Goal: Information Seeking & Learning: Learn about a topic

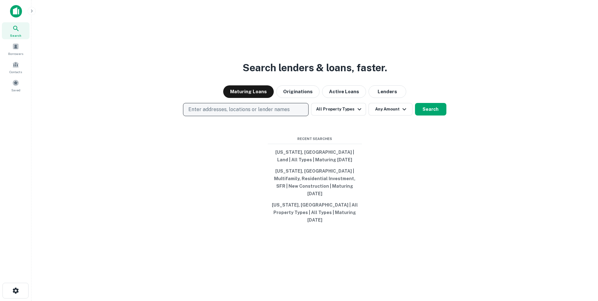
click at [243, 113] on p "Enter addresses, locations or lender names" at bounding box center [238, 110] width 101 height 8
type input "*******"
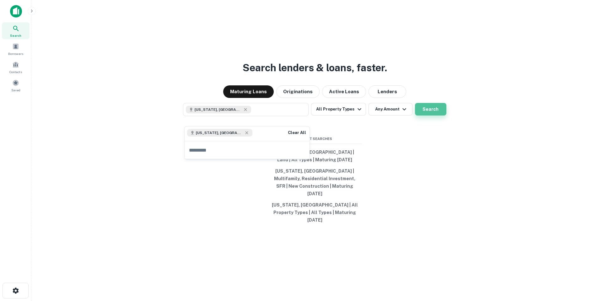
click at [427, 115] on button "Search" at bounding box center [430, 109] width 31 height 13
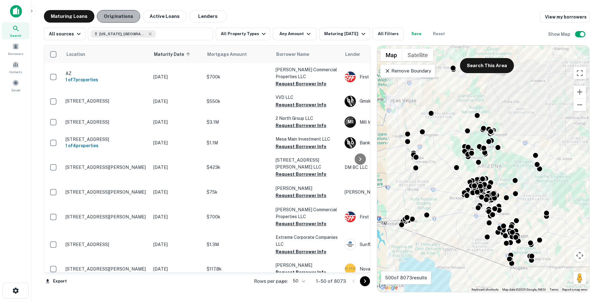
click at [128, 18] on button "Originations" at bounding box center [118, 16] width 43 height 13
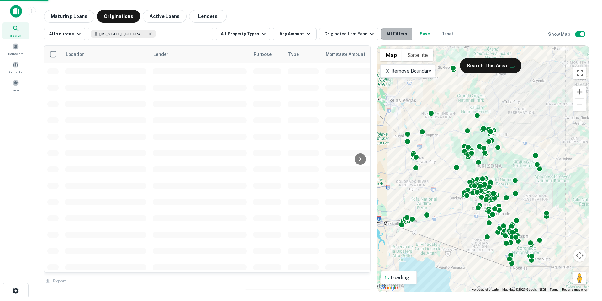
click at [387, 33] on button "All Filters" at bounding box center [396, 34] width 31 height 13
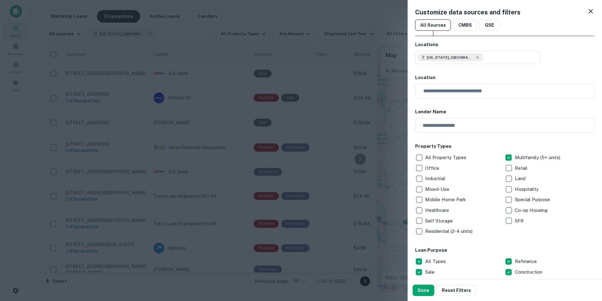
click at [515, 220] on p "SFR" at bounding box center [520, 221] width 10 height 8
click at [438, 229] on p "Residential (2-4 units)" at bounding box center [449, 231] width 49 height 8
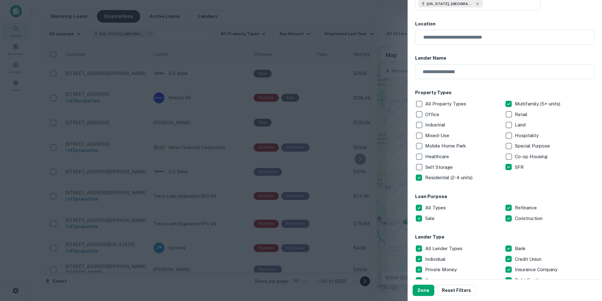
scroll to position [94, 0]
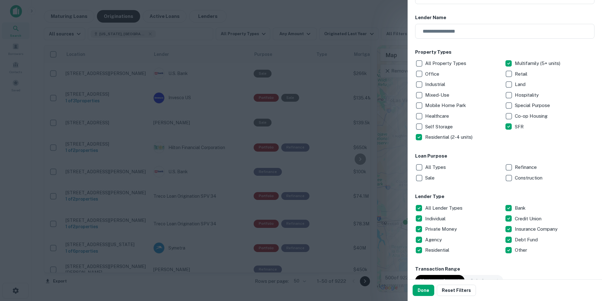
click at [517, 177] on p "Construction" at bounding box center [529, 178] width 29 height 8
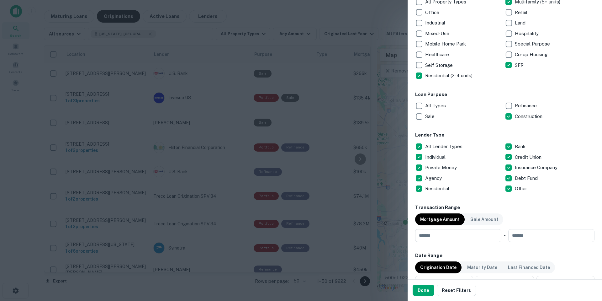
scroll to position [157, 0]
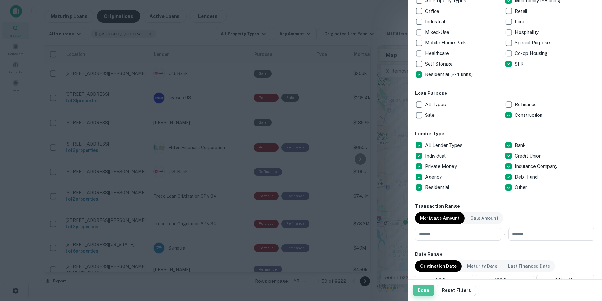
click at [421, 291] on button "Done" at bounding box center [424, 290] width 22 height 11
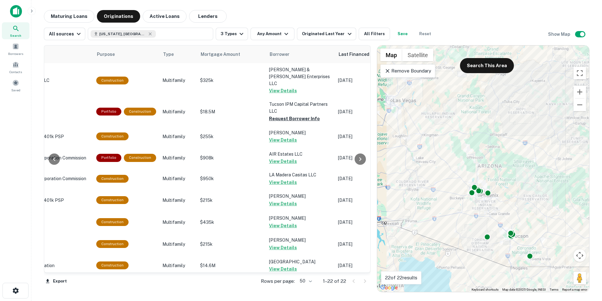
scroll to position [0, 159]
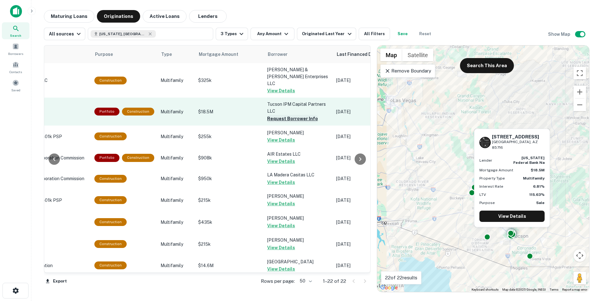
click at [298, 115] on button "Request Borrower Info" at bounding box center [292, 119] width 51 height 8
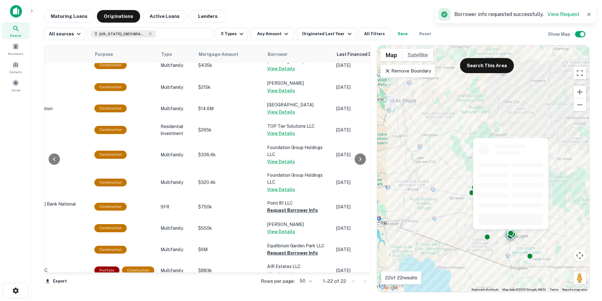
scroll to position [282, 159]
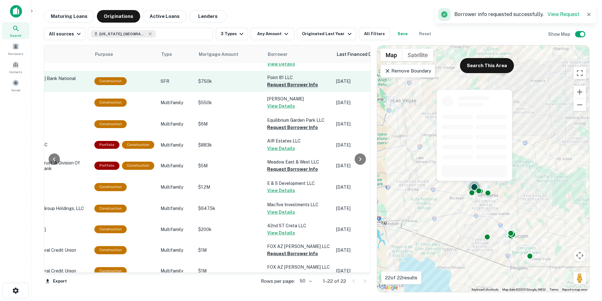
click at [298, 81] on button "Request Borrower Info" at bounding box center [292, 85] width 51 height 8
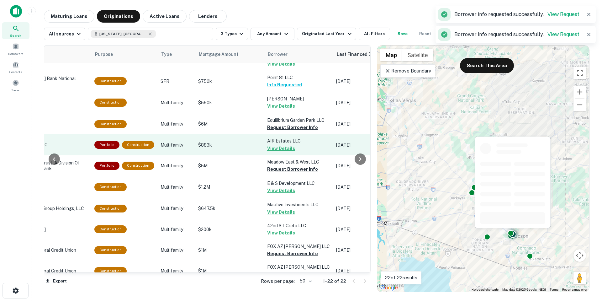
click at [293, 124] on button "Request Borrower Info" at bounding box center [292, 128] width 51 height 8
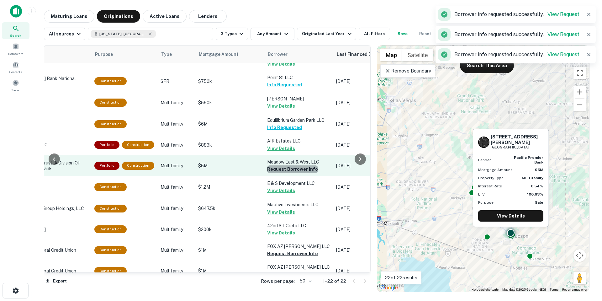
drag, startPoint x: 302, startPoint y: 163, endPoint x: 304, endPoint y: 169, distance: 6.6
click at [302, 165] on button "Request Borrower Info" at bounding box center [292, 169] width 51 height 8
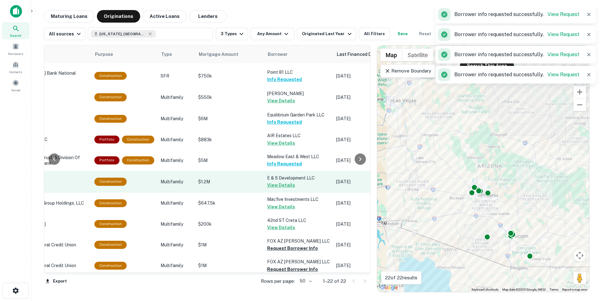
scroll to position [289, 159]
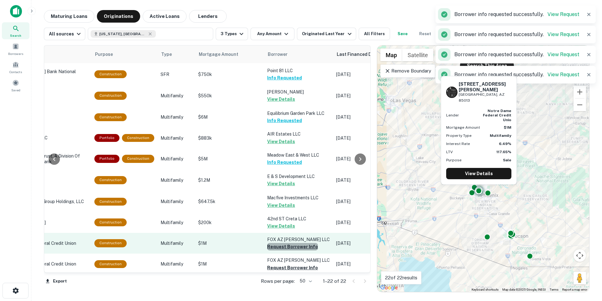
click at [290, 243] on button "Request Borrower Info" at bounding box center [292, 247] width 51 height 8
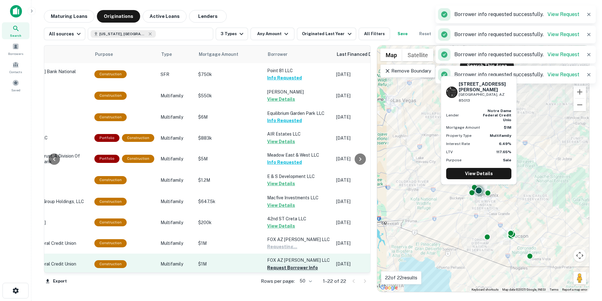
click at [289, 264] on button "Request Borrower Info" at bounding box center [292, 268] width 51 height 8
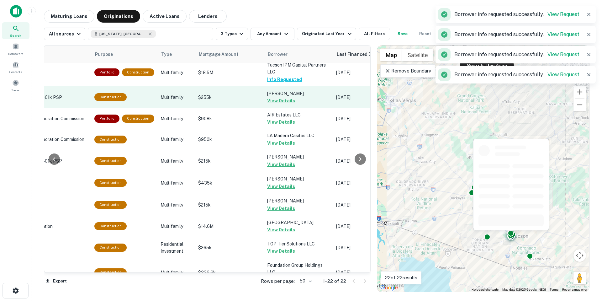
scroll to position [0, 159]
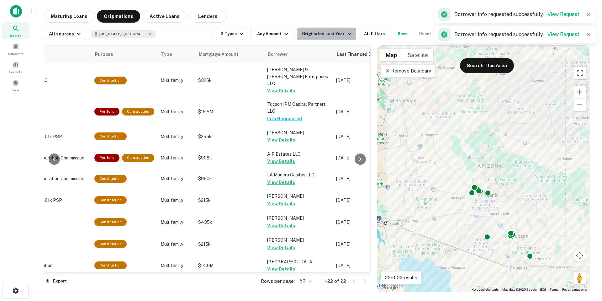
click at [331, 34] on div "Originated Last Year" at bounding box center [327, 34] width 51 height 8
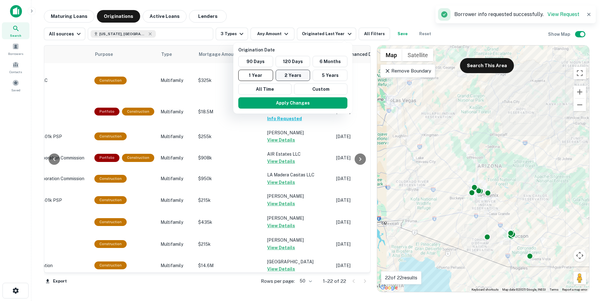
click at [306, 74] on button "2 Years" at bounding box center [293, 75] width 35 height 11
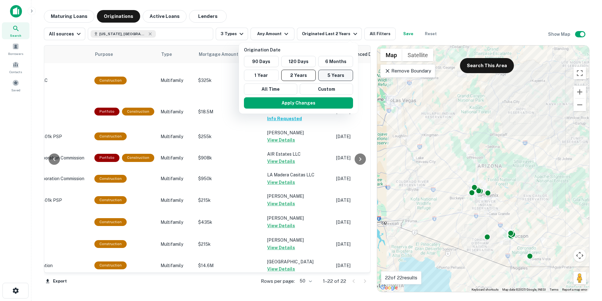
click at [334, 73] on button "5 Years" at bounding box center [335, 75] width 35 height 11
click at [300, 108] on button "Apply Changes" at bounding box center [298, 102] width 109 height 11
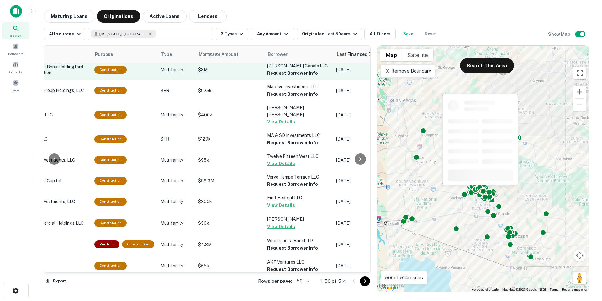
scroll to position [471, 159]
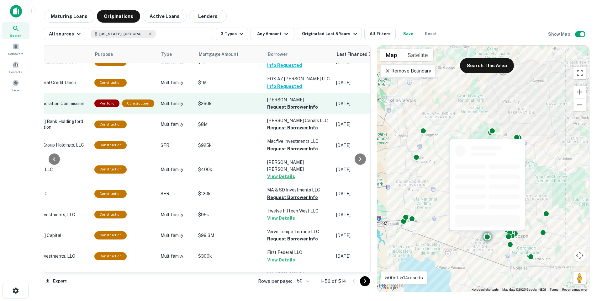
click at [304, 103] on button "Request Borrower Info" at bounding box center [292, 107] width 51 height 8
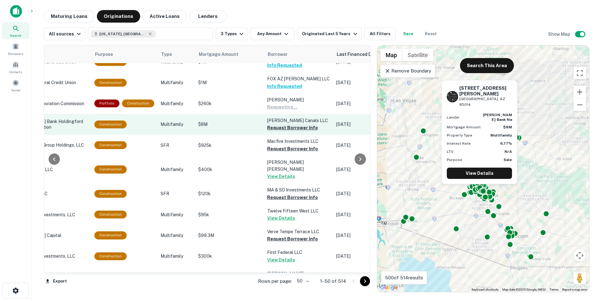
click at [300, 124] on button "Request Borrower Info" at bounding box center [292, 128] width 51 height 8
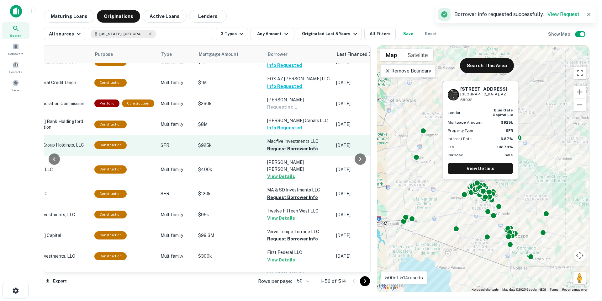
click at [296, 145] on button "Request Borrower Info" at bounding box center [292, 149] width 51 height 8
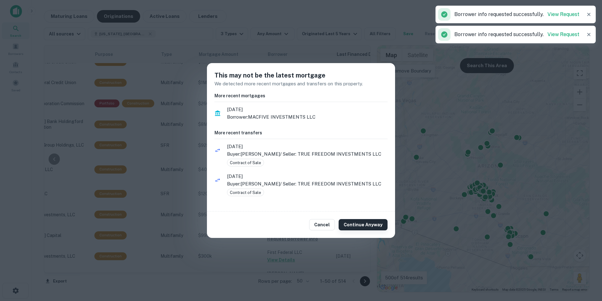
click at [361, 220] on button "Continue Anyway" at bounding box center [363, 224] width 49 height 11
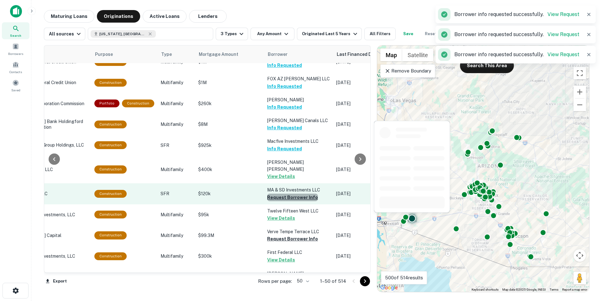
click at [305, 194] on button "Request Borrower Info" at bounding box center [292, 198] width 51 height 8
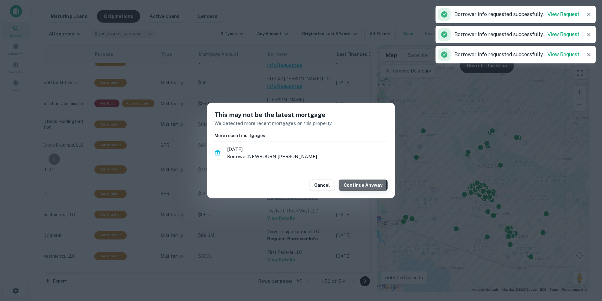
drag, startPoint x: 363, startPoint y: 187, endPoint x: 316, endPoint y: 223, distance: 59.3
click at [363, 186] on button "Continue Anyway" at bounding box center [363, 184] width 49 height 11
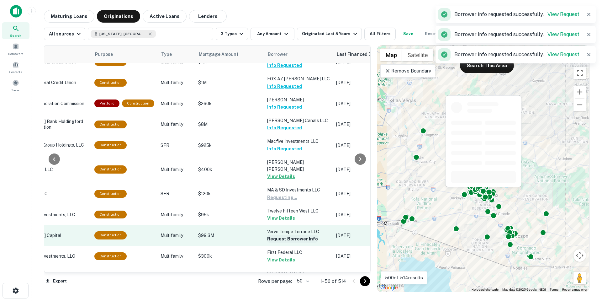
click at [299, 235] on button "Request Borrower Info" at bounding box center [292, 239] width 51 height 8
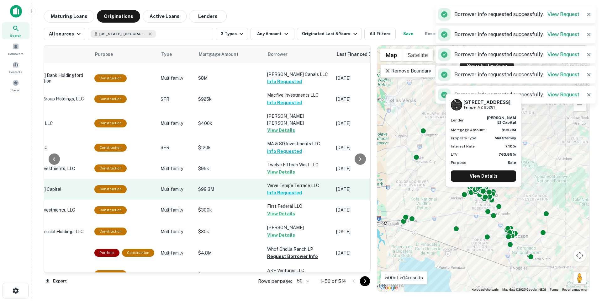
scroll to position [565, 159]
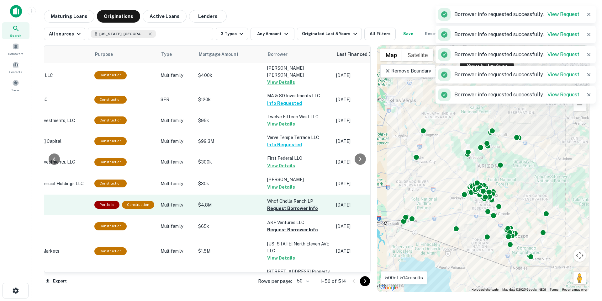
click at [297, 205] on button "Request Borrower Info" at bounding box center [292, 209] width 51 height 8
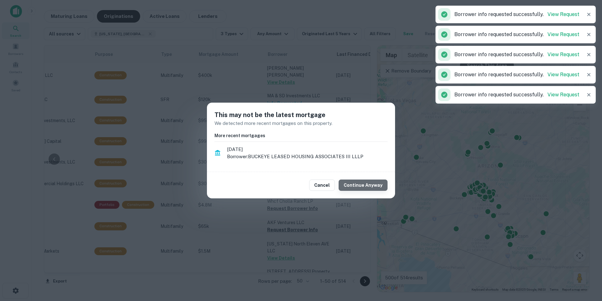
drag, startPoint x: 388, startPoint y: 186, endPoint x: 359, endPoint y: 201, distance: 32.6
click at [387, 186] on button "Continue Anyway" at bounding box center [363, 184] width 49 height 11
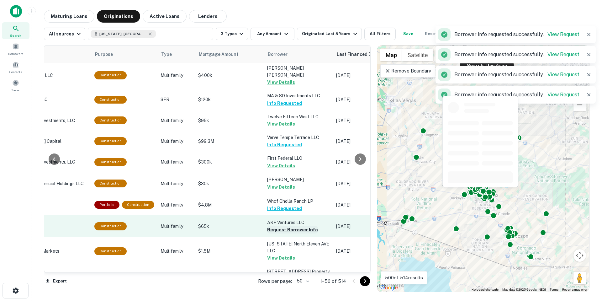
click at [309, 226] on button "Request Borrower Info" at bounding box center [292, 230] width 51 height 8
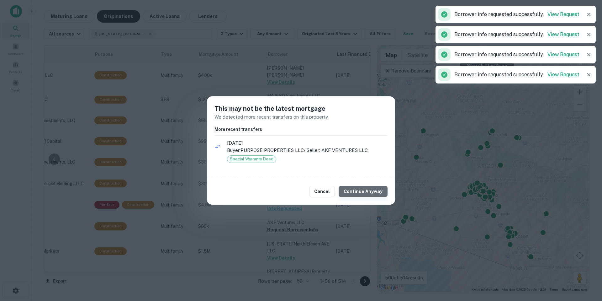
click at [382, 186] on button "Continue Anyway" at bounding box center [363, 191] width 49 height 11
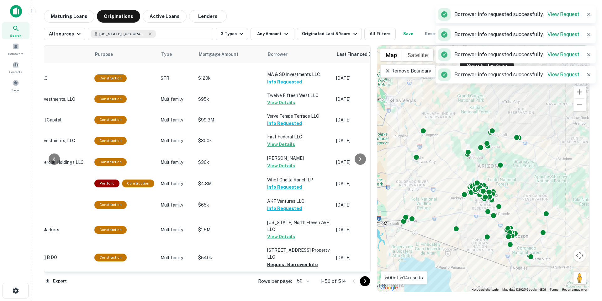
scroll to position [659, 159]
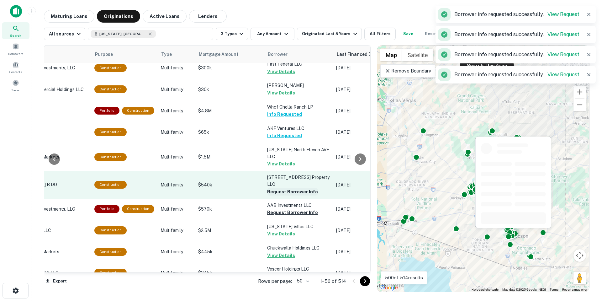
click at [305, 188] on button "Request Borrower Info" at bounding box center [292, 192] width 51 height 8
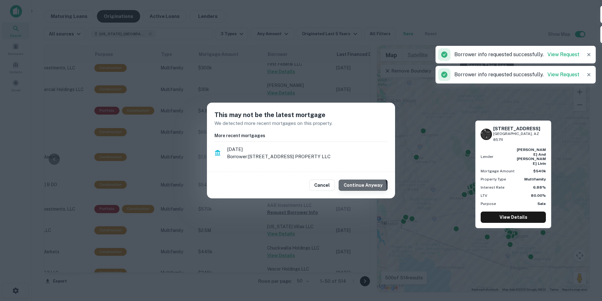
click at [362, 187] on button "Continue Anyway" at bounding box center [363, 184] width 49 height 11
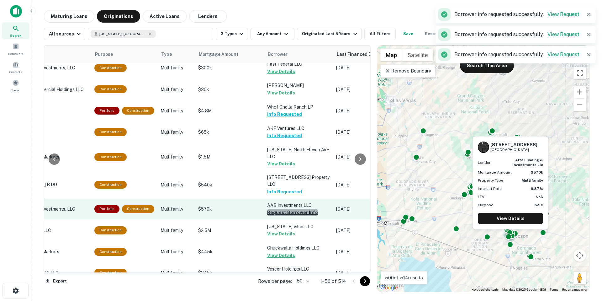
click at [307, 209] on button "Request Borrower Info" at bounding box center [292, 213] width 51 height 8
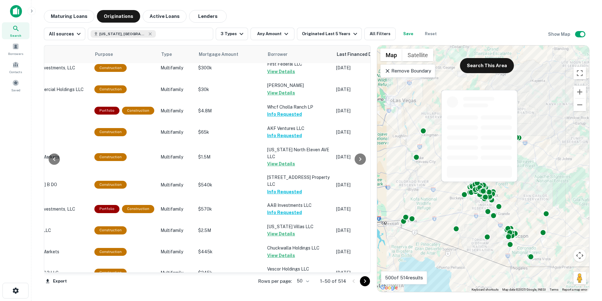
scroll to position [784, 159]
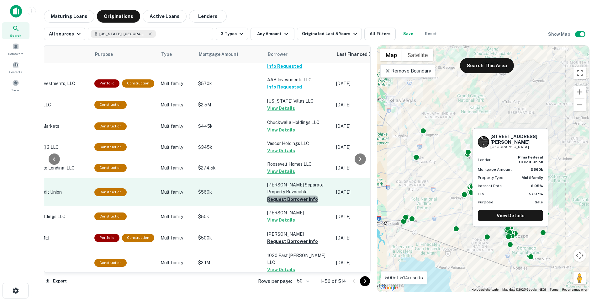
click at [303, 195] on button "Request Borrower Info" at bounding box center [292, 199] width 51 height 8
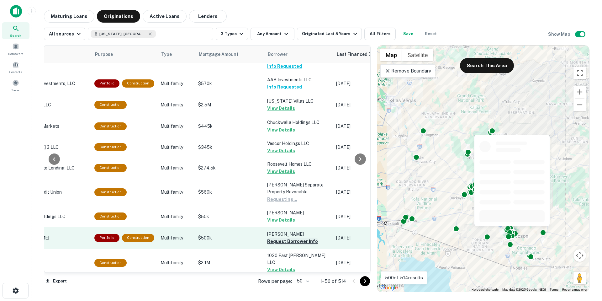
click at [308, 238] on button "Request Borrower Info" at bounding box center [292, 242] width 51 height 8
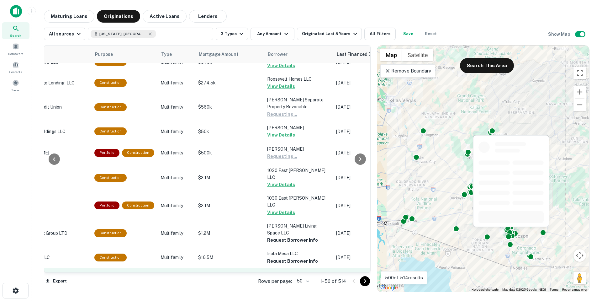
scroll to position [879, 159]
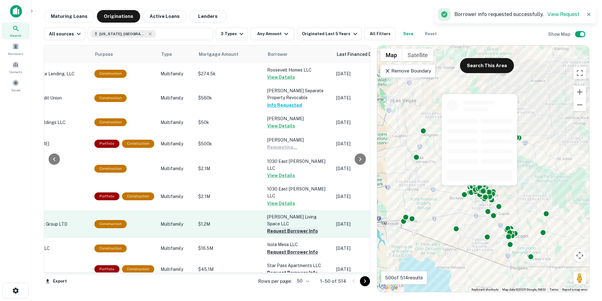
click at [298, 227] on button "Request Borrower Info" at bounding box center [292, 231] width 51 height 8
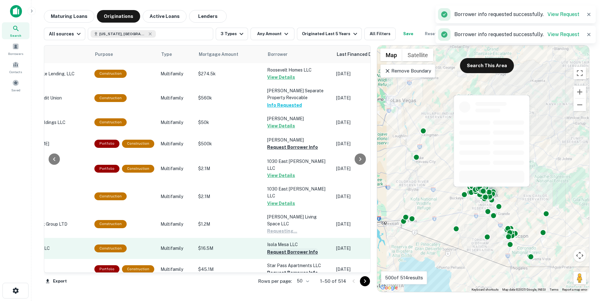
click at [296, 248] on button "Request Borrower Info" at bounding box center [292, 252] width 51 height 8
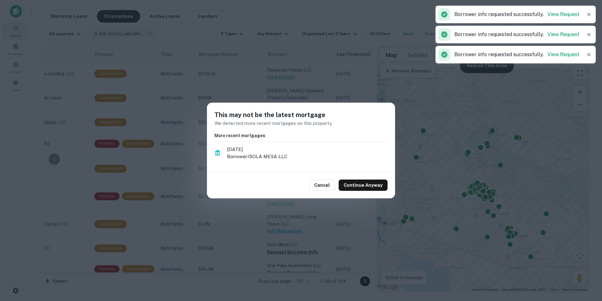
click at [359, 184] on button "Continue Anyway" at bounding box center [363, 184] width 49 height 11
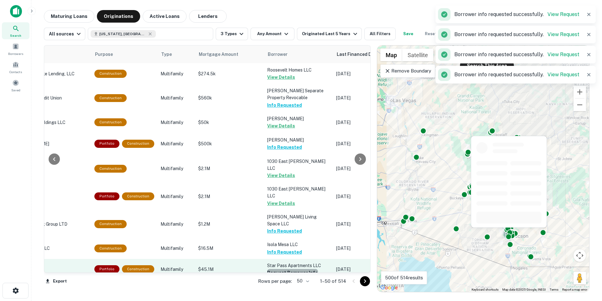
click at [308, 269] on button "Request Borrower Info" at bounding box center [292, 273] width 51 height 8
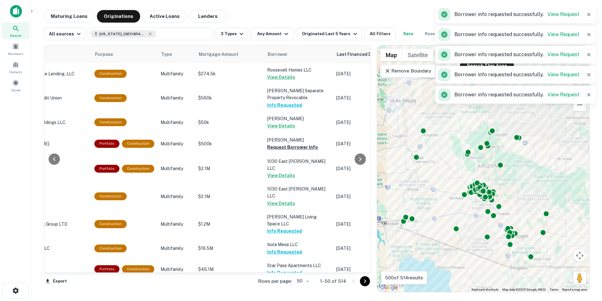
click at [306, 297] on button "Request Borrower Info" at bounding box center [292, 301] width 51 height 8
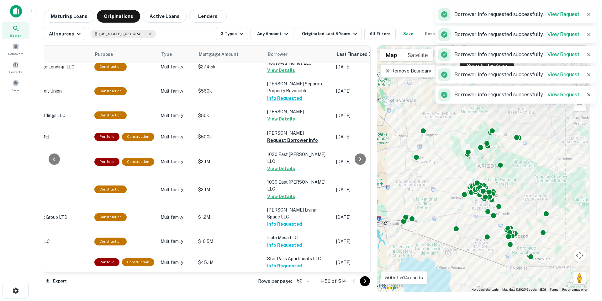
scroll to position [892, 159]
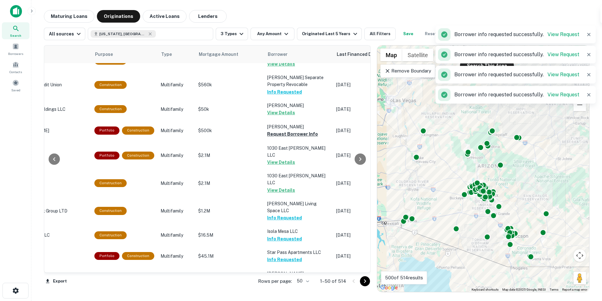
click at [363, 280] on icon "Go to next page" at bounding box center [365, 281] width 8 height 8
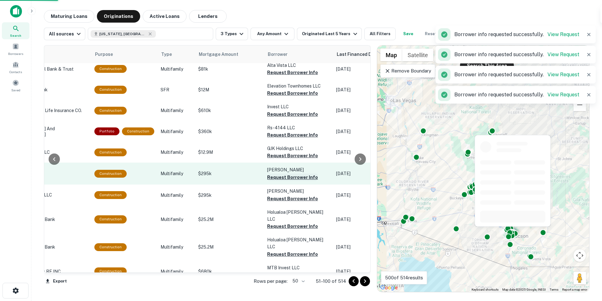
scroll to position [885, 159]
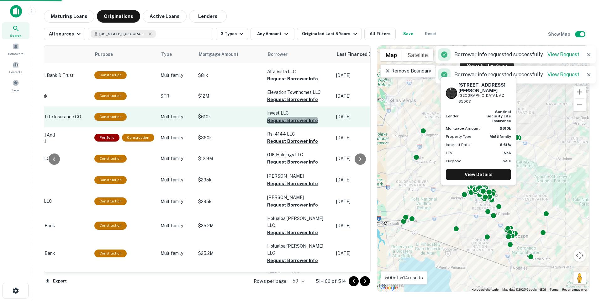
click at [299, 117] on button "Request Borrower Info" at bounding box center [292, 121] width 51 height 8
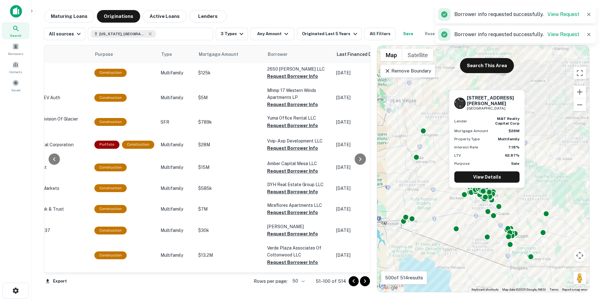
scroll to position [0, 159]
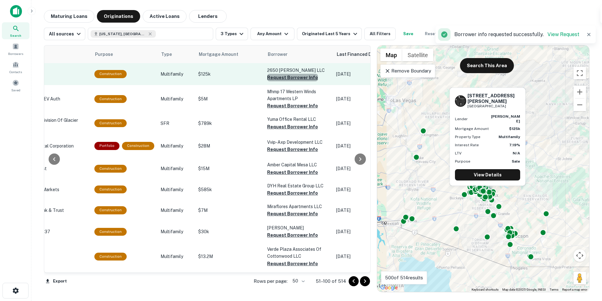
click at [293, 77] on button "Request Borrower Info" at bounding box center [292, 78] width 51 height 8
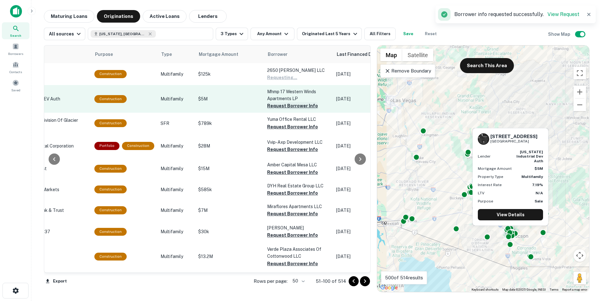
click at [300, 105] on button "Request Borrower Info" at bounding box center [292, 106] width 51 height 8
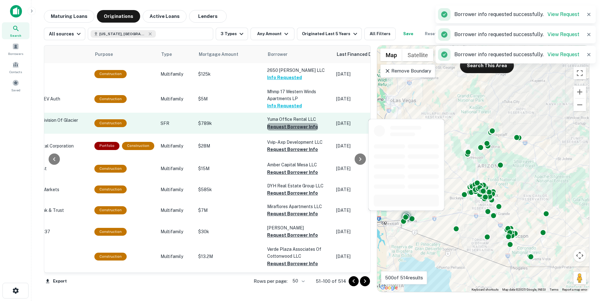
click at [300, 127] on button "Request Borrower Info" at bounding box center [292, 127] width 51 height 8
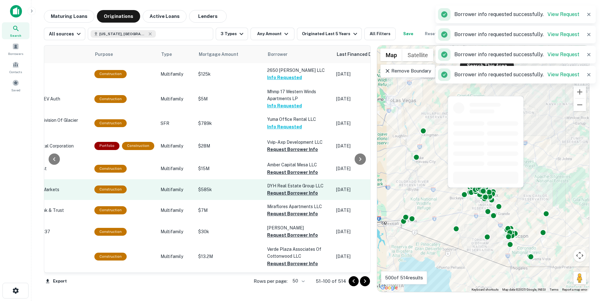
click at [297, 169] on button "Request Borrower Info" at bounding box center [292, 173] width 51 height 8
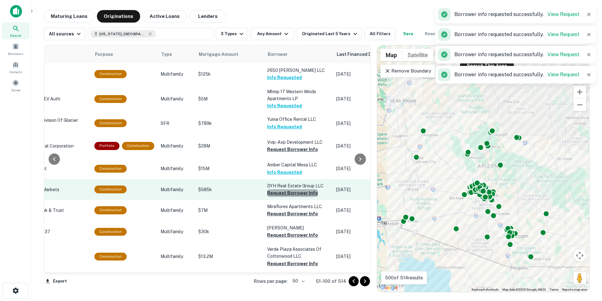
click at [301, 189] on button "Request Borrower Info" at bounding box center [292, 193] width 51 height 8
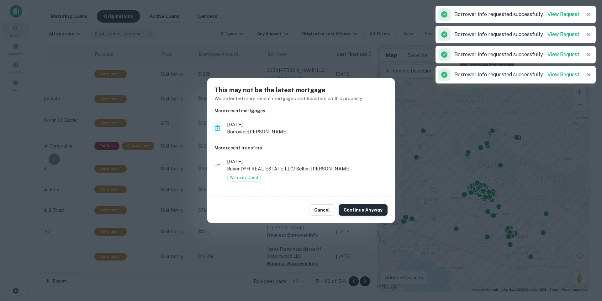
click at [368, 204] on button "Continue Anyway" at bounding box center [363, 209] width 49 height 11
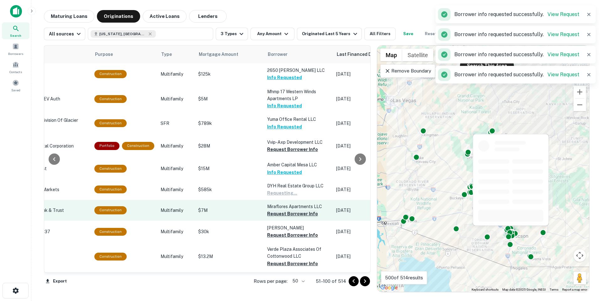
click at [311, 210] on button "Request Borrower Info" at bounding box center [292, 214] width 51 height 8
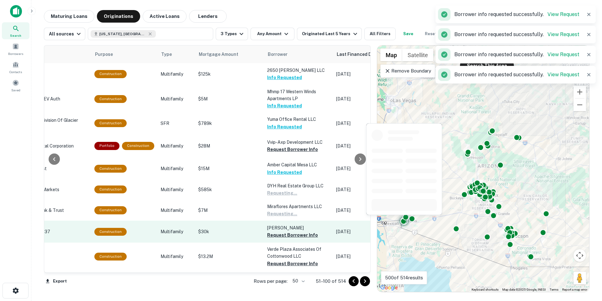
click at [305, 227] on p "[PERSON_NAME]" at bounding box center [298, 227] width 63 height 7
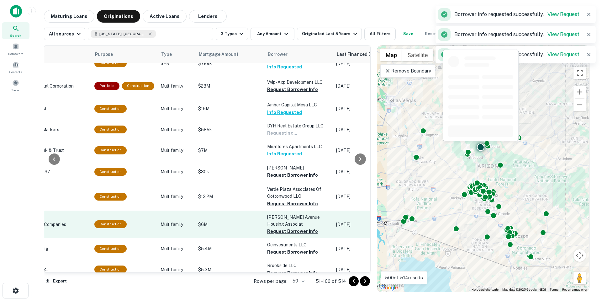
scroll to position [63, 159]
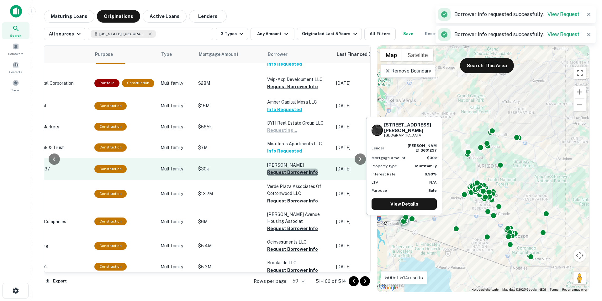
click at [303, 169] on button "Request Borrower Info" at bounding box center [292, 173] width 51 height 8
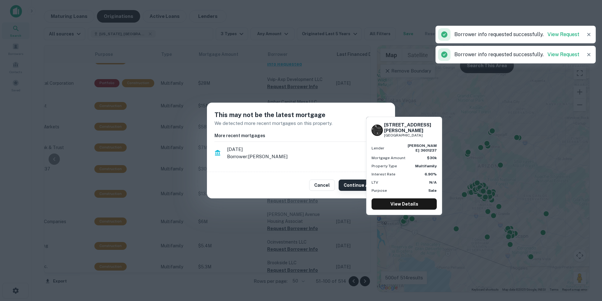
click at [355, 183] on button "Continue Anyway" at bounding box center [363, 184] width 49 height 11
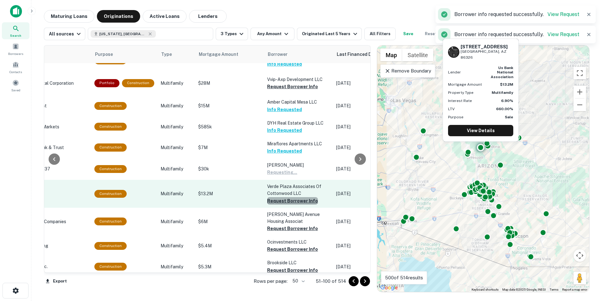
click at [304, 198] on button "Request Borrower Info" at bounding box center [292, 201] width 51 height 8
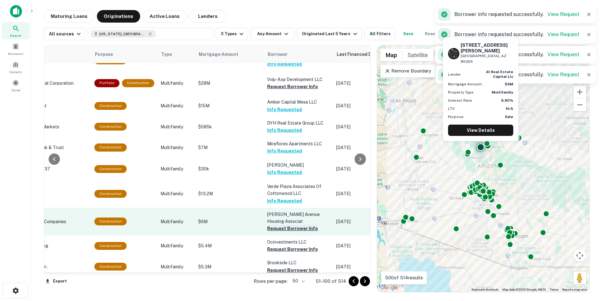
click at [300, 226] on button "Request Borrower Info" at bounding box center [292, 229] width 51 height 8
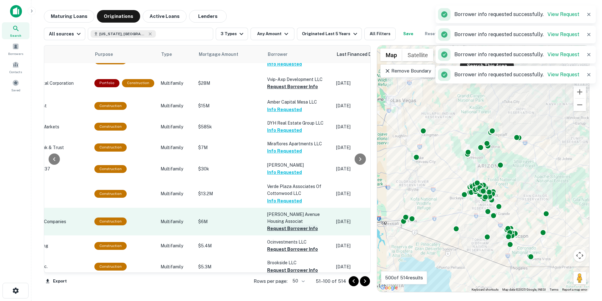
scroll to position [94, 159]
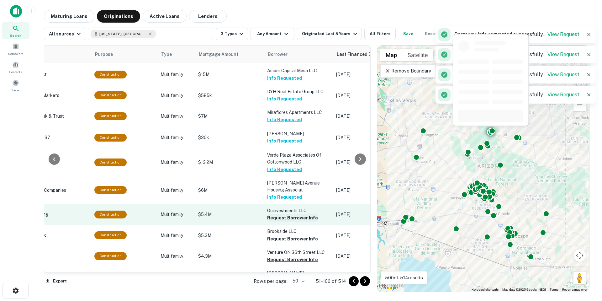
click at [304, 214] on button "Request Borrower Info" at bounding box center [292, 218] width 51 height 8
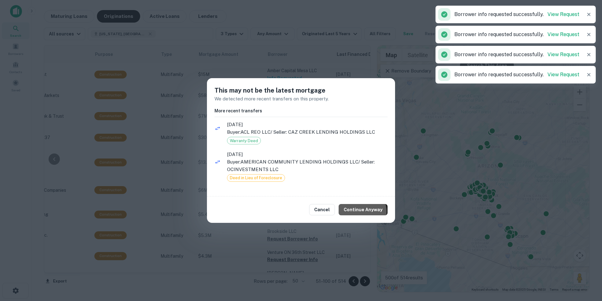
drag, startPoint x: 364, startPoint y: 211, endPoint x: 343, endPoint y: 223, distance: 24.6
click at [365, 211] on button "Continue Anyway" at bounding box center [363, 209] width 49 height 11
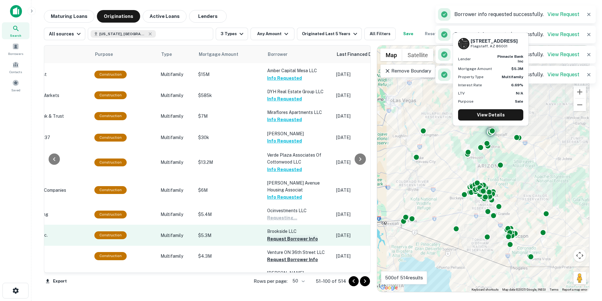
click at [307, 236] on button "Request Borrower Info" at bounding box center [292, 239] width 51 height 8
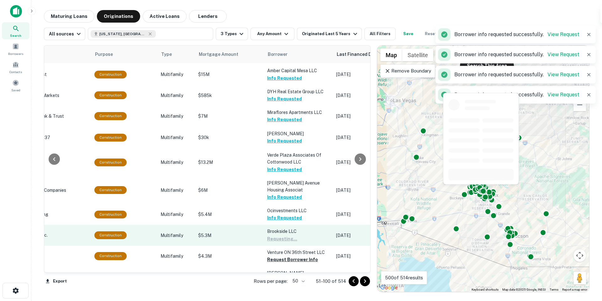
scroll to position [126, 159]
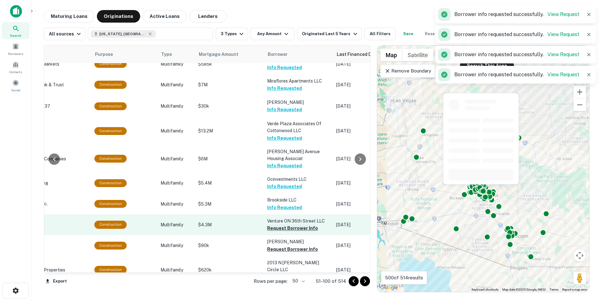
click at [306, 225] on button "Request Borrower Info" at bounding box center [292, 228] width 51 height 8
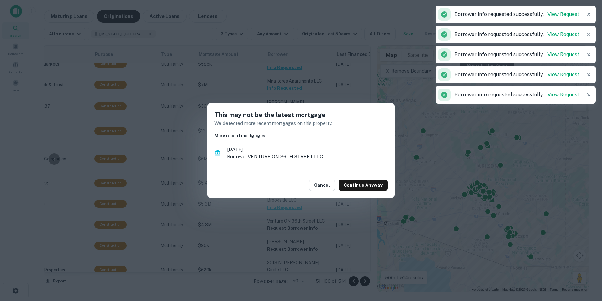
click at [306, 247] on div "This may not be the latest mortgage We detected more recent mortgages on this p…" at bounding box center [301, 150] width 602 height 301
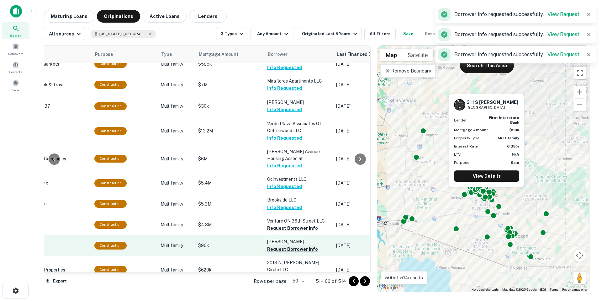
click at [309, 245] on button "Request Borrower Info" at bounding box center [292, 249] width 51 height 8
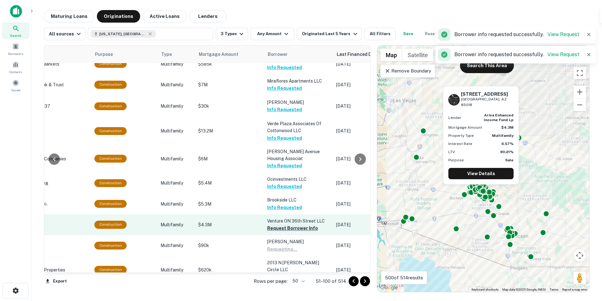
click at [306, 224] on button "Request Borrower Info" at bounding box center [292, 228] width 51 height 8
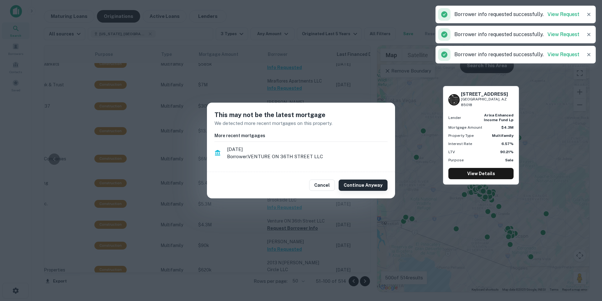
click at [373, 180] on button "Continue Anyway" at bounding box center [363, 184] width 49 height 11
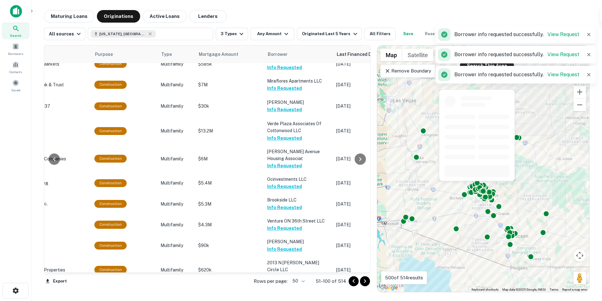
scroll to position [188, 159]
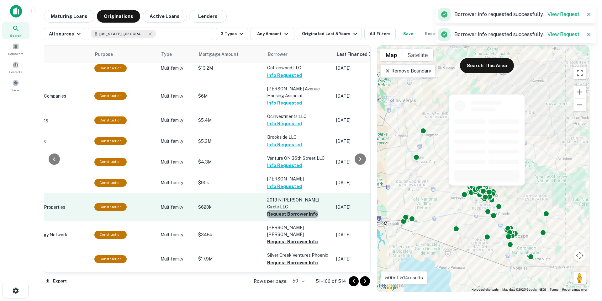
click at [303, 210] on button "Request Borrower Info" at bounding box center [292, 214] width 51 height 8
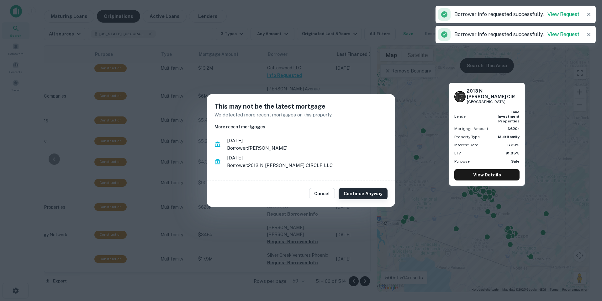
click at [366, 198] on button "Continue Anyway" at bounding box center [363, 193] width 49 height 11
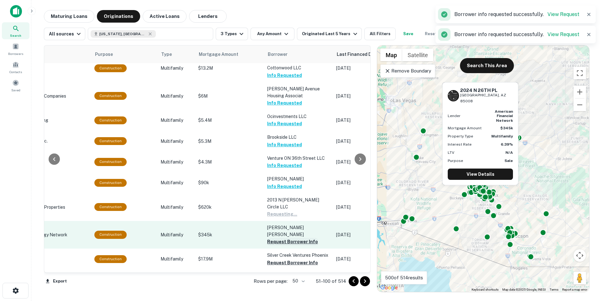
click at [307, 238] on button "Request Borrower Info" at bounding box center [292, 242] width 51 height 8
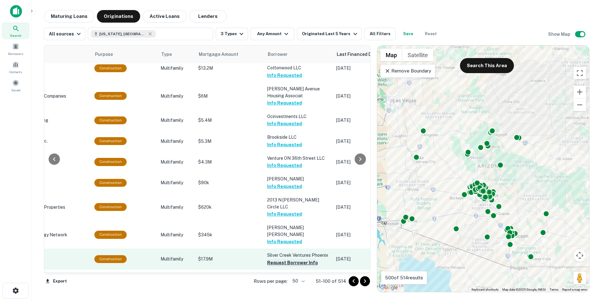
scroll to position [220, 159]
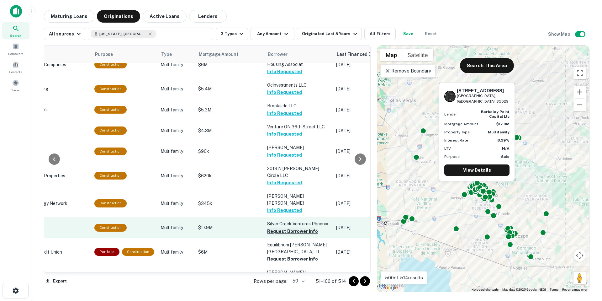
click at [297, 227] on button "Request Borrower Info" at bounding box center [292, 231] width 51 height 8
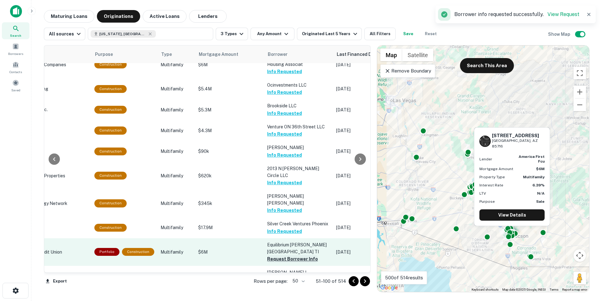
click at [301, 255] on button "Request Borrower Info" at bounding box center [292, 259] width 51 height 8
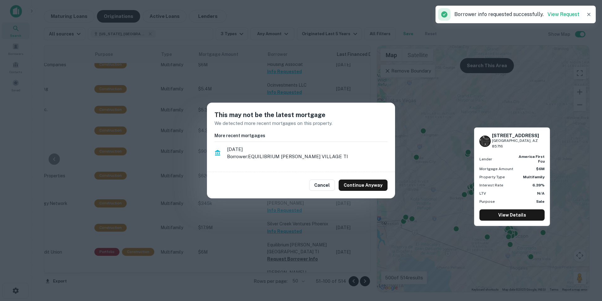
click at [307, 255] on div "This may not be the latest mortgage We detected more recent mortgages on this p…" at bounding box center [301, 150] width 602 height 301
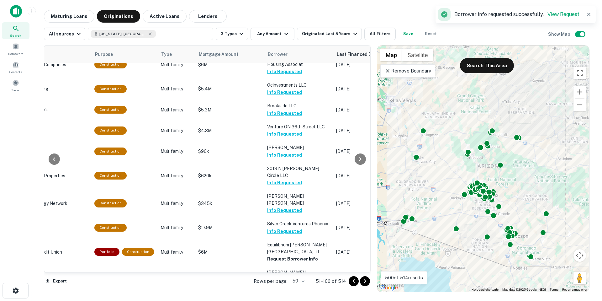
click at [359, 192] on div at bounding box center [360, 158] width 13 height 227
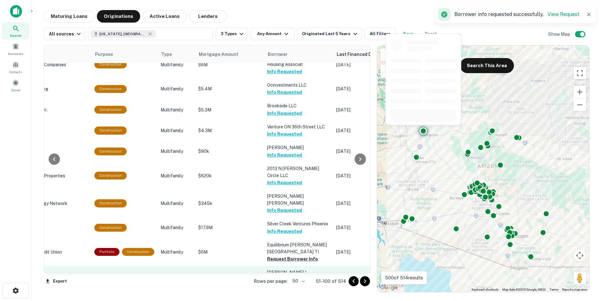
click at [300, 276] on button "Request Borrower Info" at bounding box center [292, 280] width 51 height 8
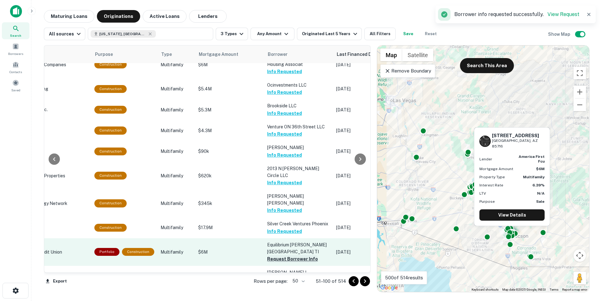
click at [303, 255] on button "Request Borrower Info" at bounding box center [292, 259] width 51 height 8
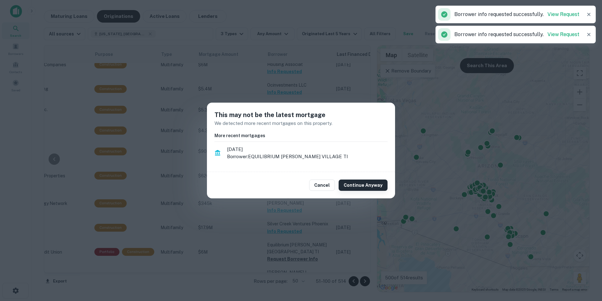
click at [368, 183] on button "Continue Anyway" at bounding box center [363, 184] width 49 height 11
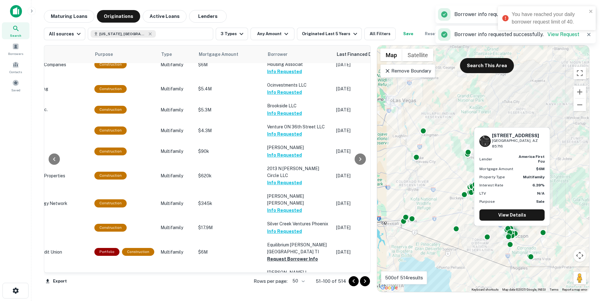
scroll to position [314, 159]
